Goal: Transaction & Acquisition: Purchase product/service

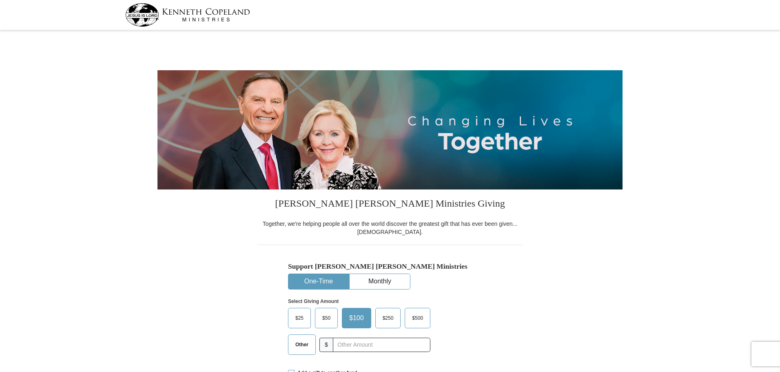
select select "NV"
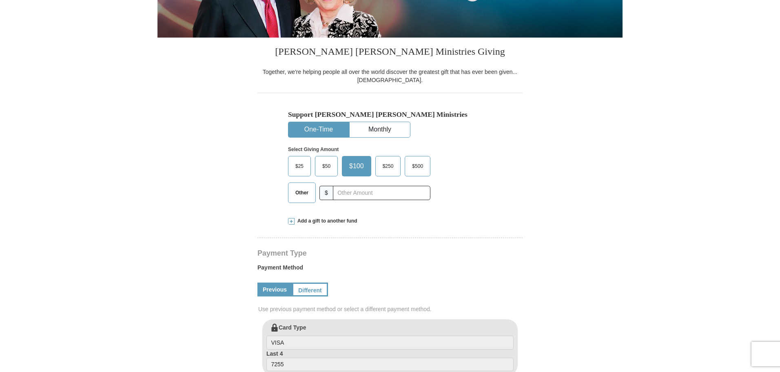
scroll to position [163, 0]
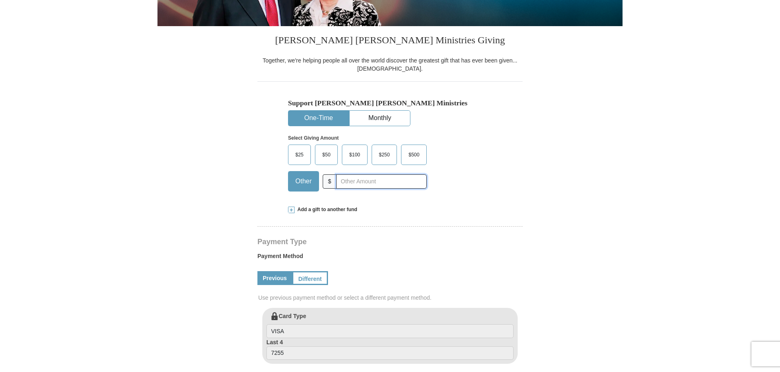
click at [354, 187] on input "text" at bounding box center [381, 181] width 91 height 14
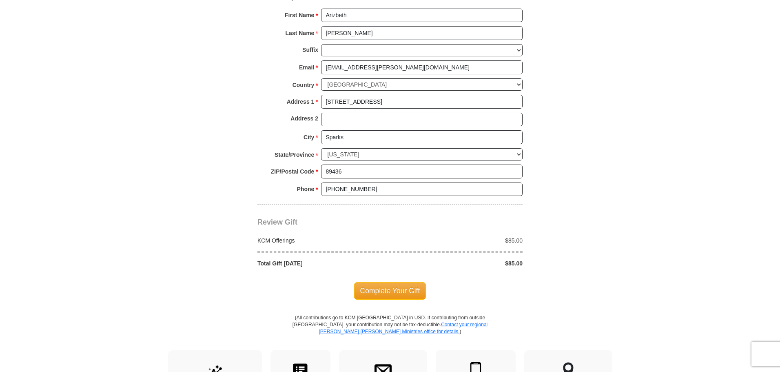
scroll to position [571, 0]
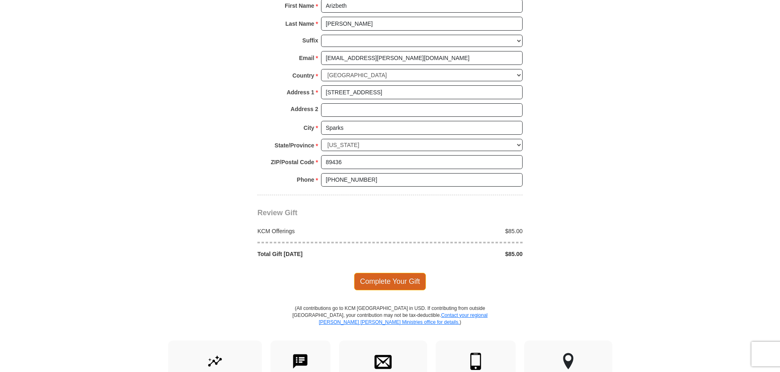
type input "85"
click at [398, 286] on span "Complete Your Gift" at bounding box center [390, 280] width 72 height 17
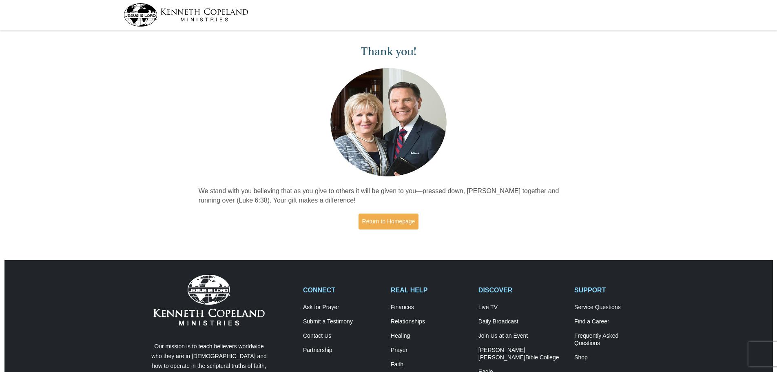
click at [213, 16] on img at bounding box center [186, 14] width 125 height 23
